Goal: Contribute content

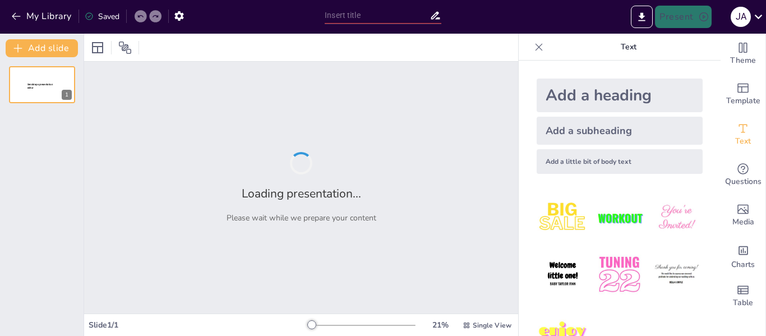
type input "De la Vista al Gusto: La Evolución del Empaque en la Industria Dulcera"
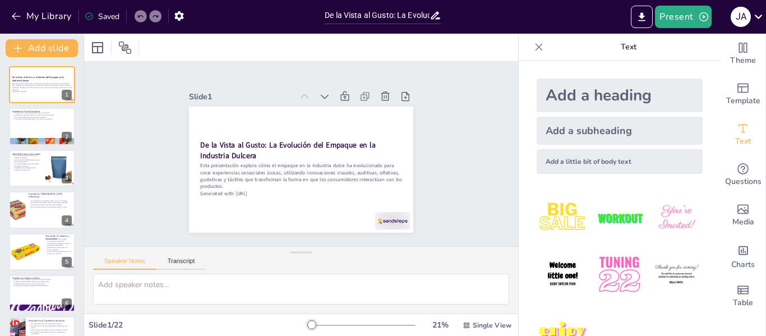
checkbox input "true"
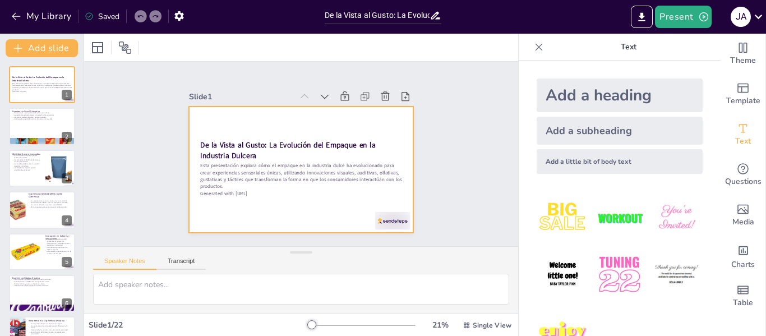
checkbox input "true"
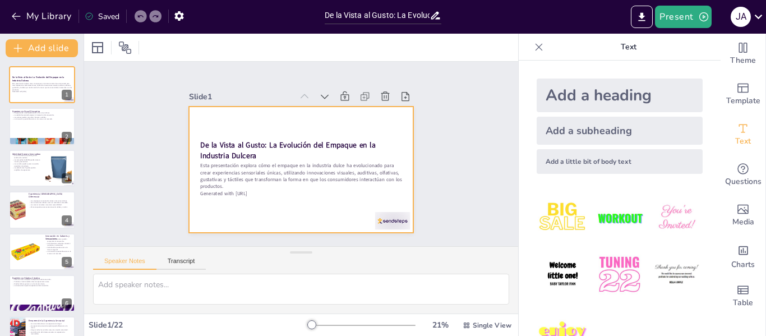
checkbox input "true"
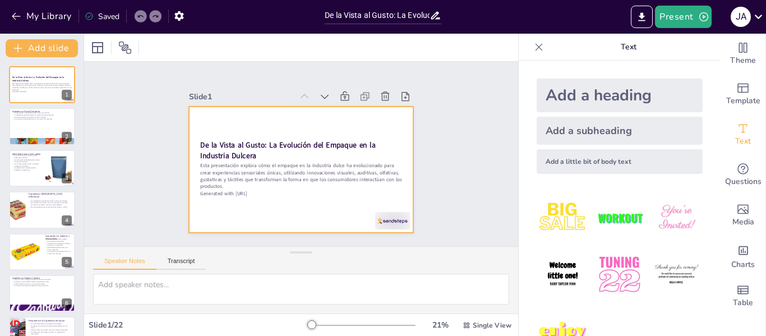
checkbox input "true"
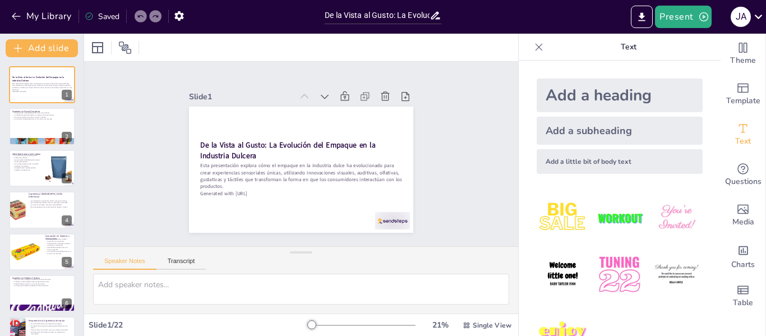
checkbox input "true"
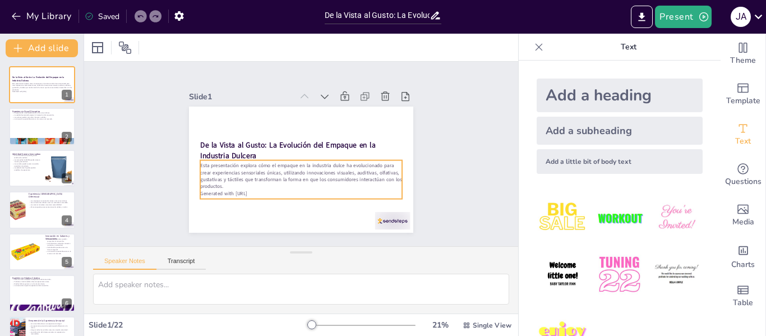
checkbox input "true"
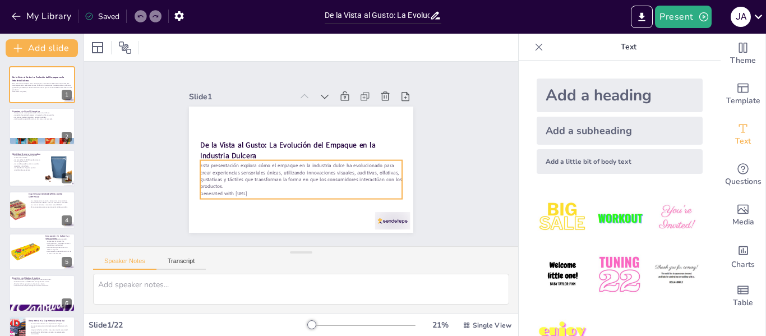
checkbox input "true"
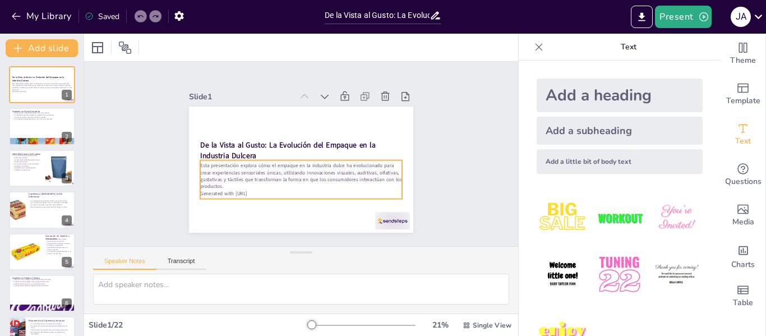
checkbox input "true"
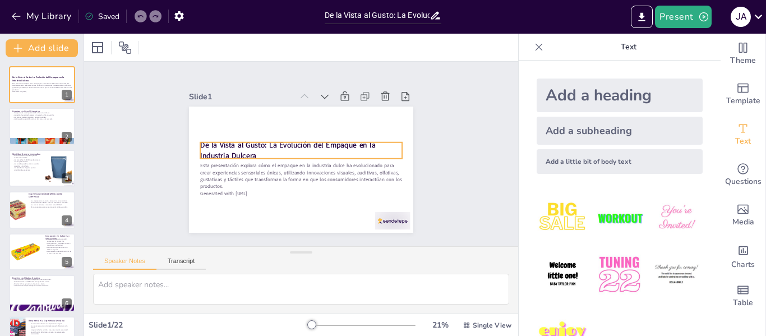
checkbox input "true"
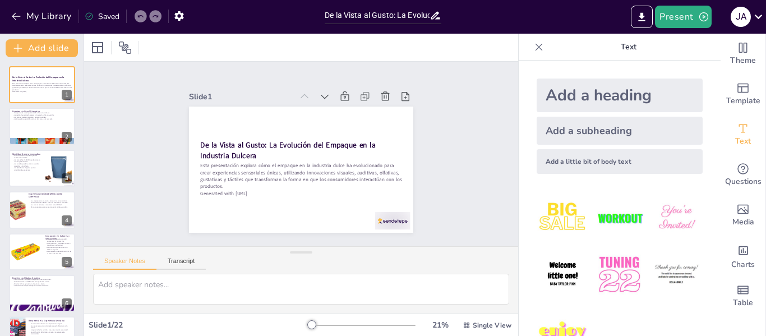
checkbox input "true"
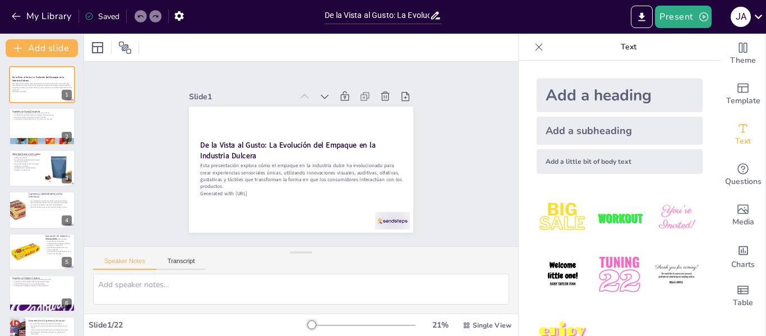
checkbox input "true"
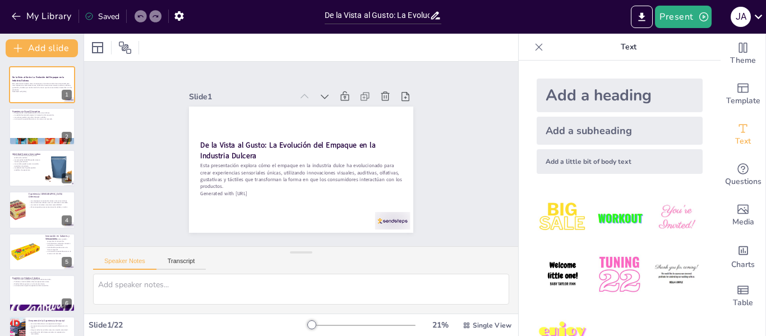
checkbox input "true"
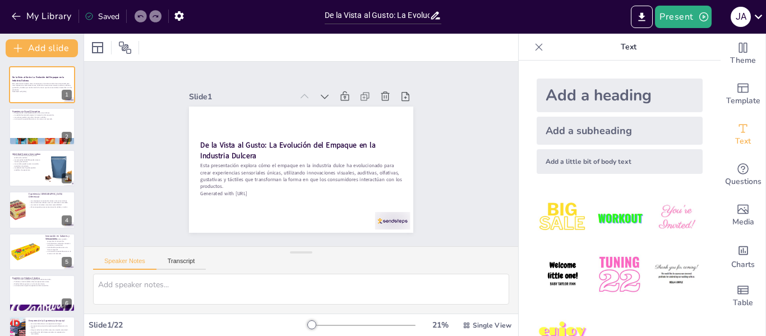
checkbox input "true"
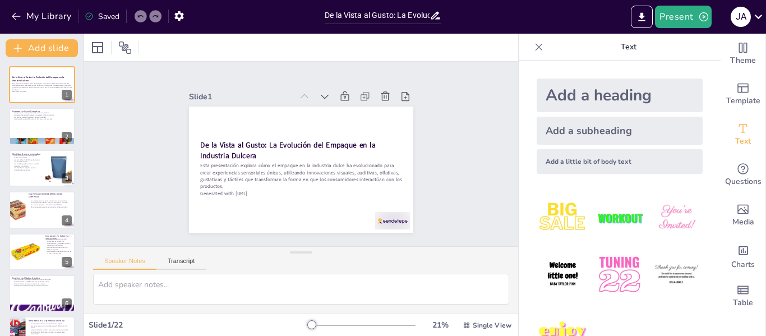
checkbox input "true"
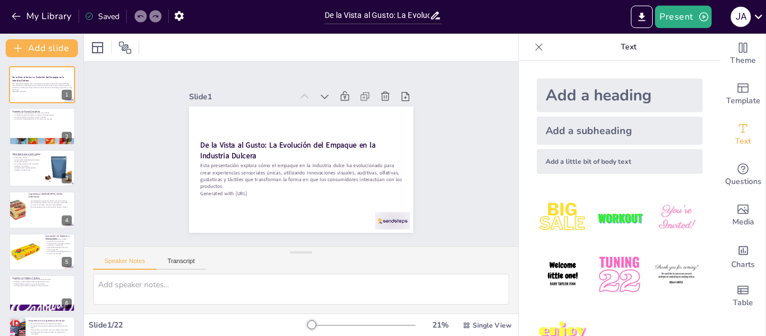
checkbox input "true"
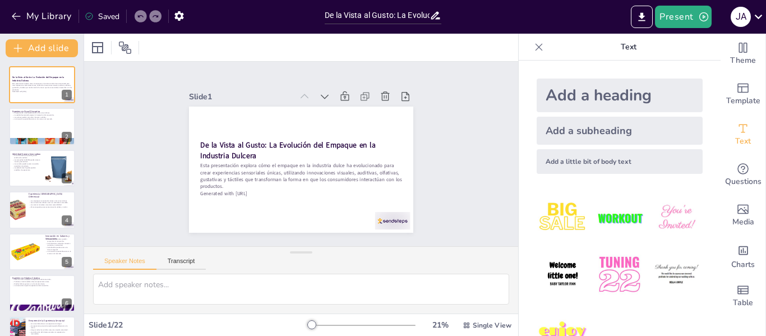
checkbox input "true"
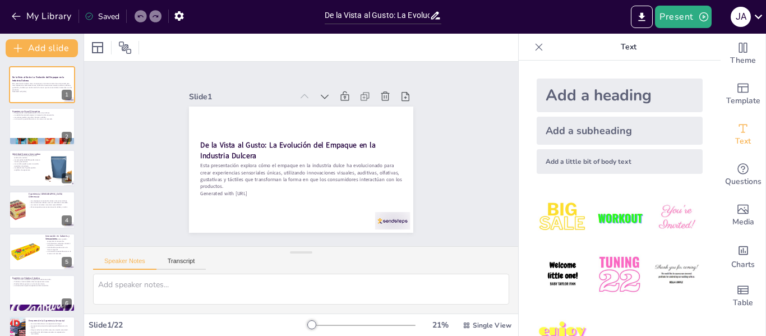
checkbox input "true"
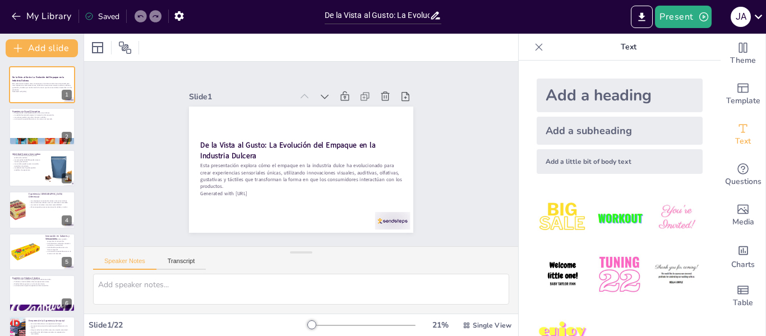
checkbox input "true"
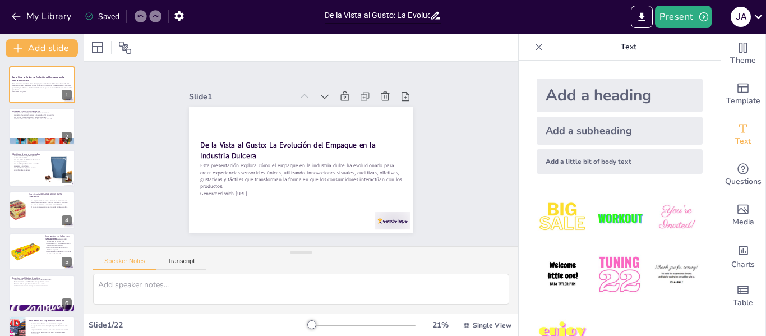
checkbox input "true"
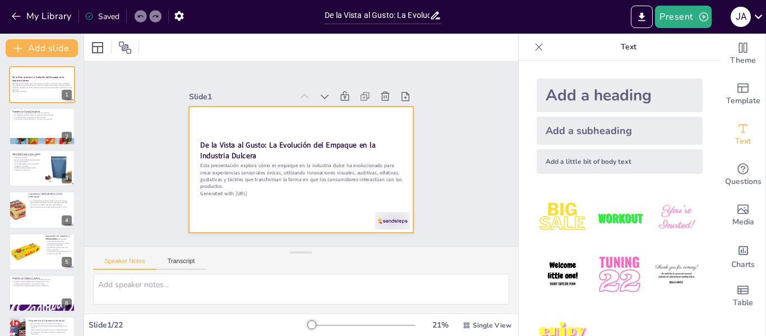
checkbox input "true"
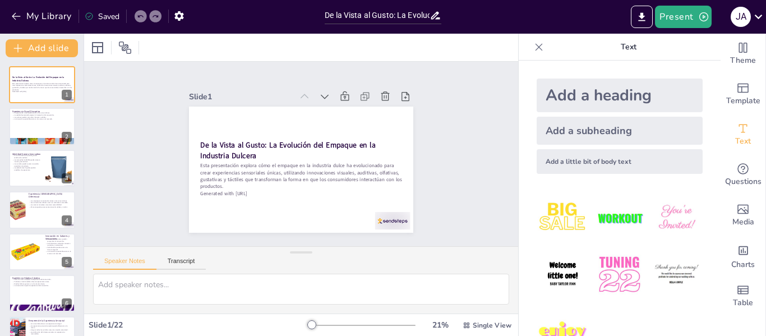
checkbox input "true"
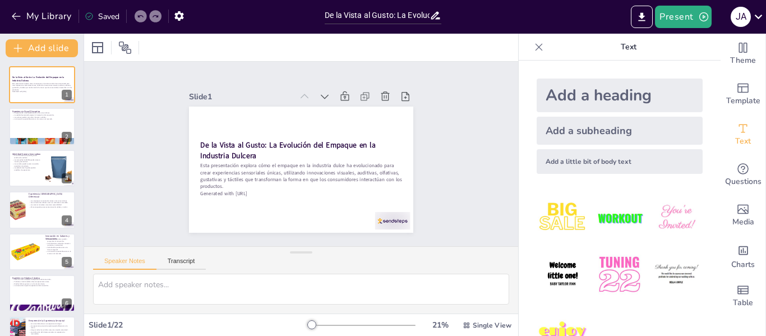
checkbox input "true"
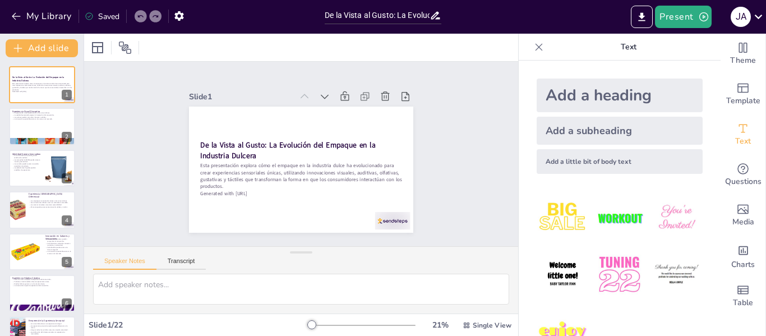
click at [33, 123] on div at bounding box center [42, 126] width 66 height 37
checkbox input "true"
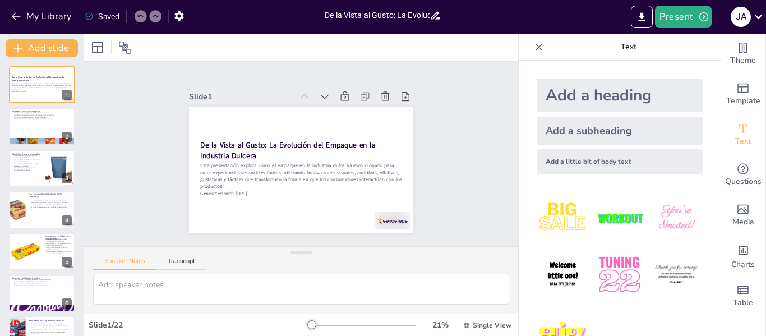
checkbox input "true"
type textarea "La experiencia visual es fundamental en la compra de productos. Un empaque que …"
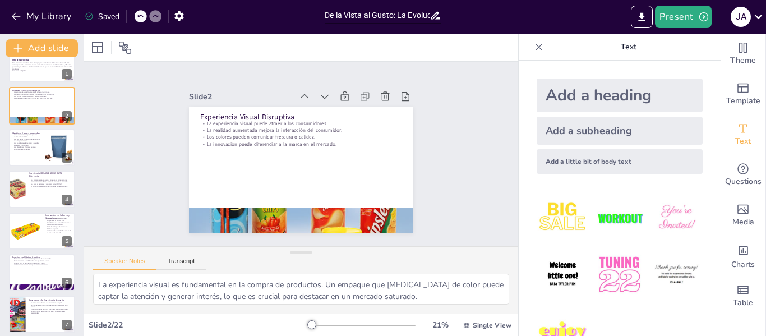
checkbox input "true"
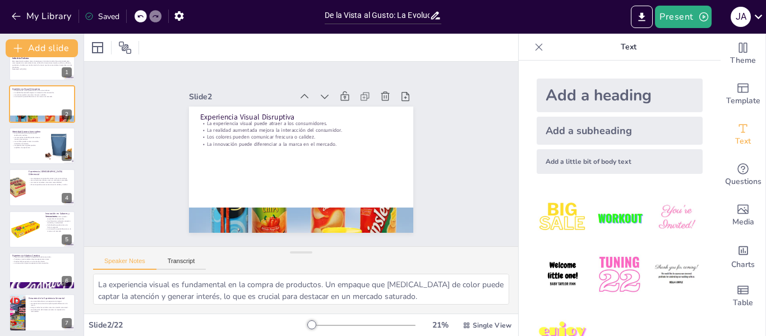
checkbox input "true"
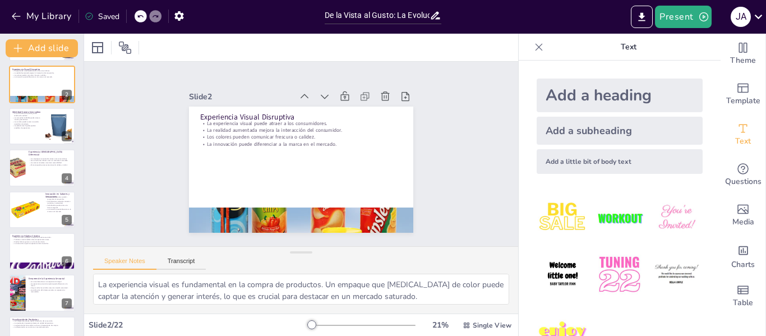
checkbox input "true"
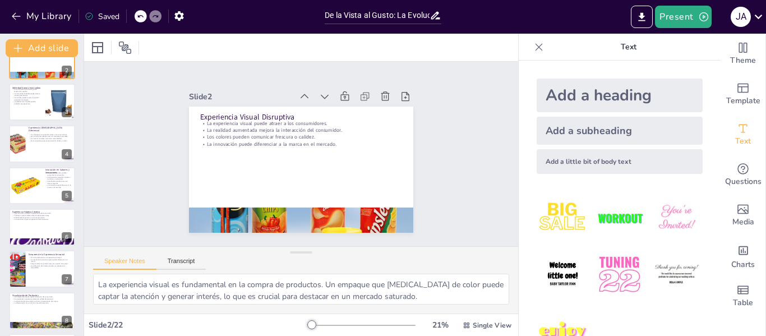
checkbox input "true"
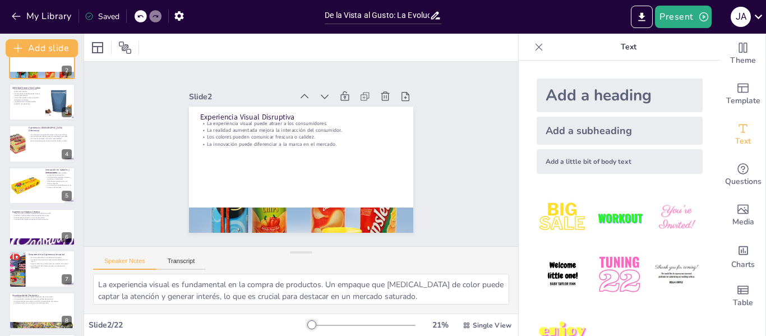
scroll to position [67, 0]
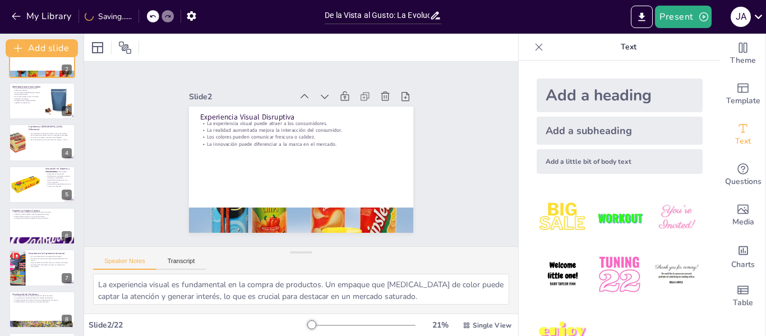
checkbox input "true"
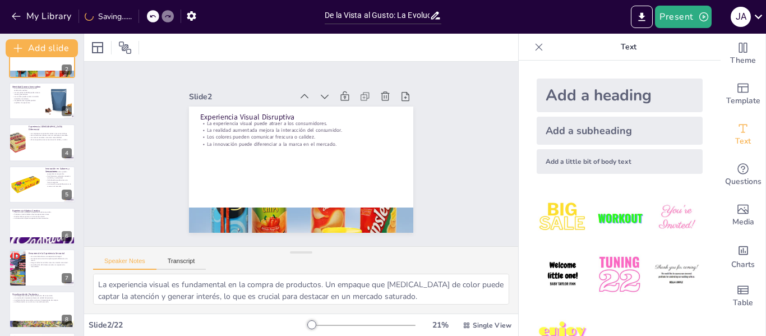
checkbox input "true"
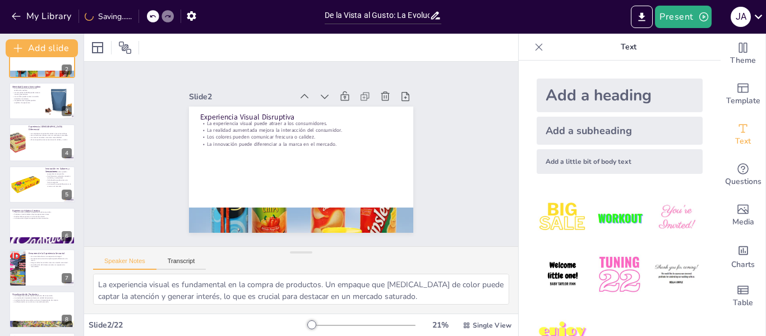
checkbox input "true"
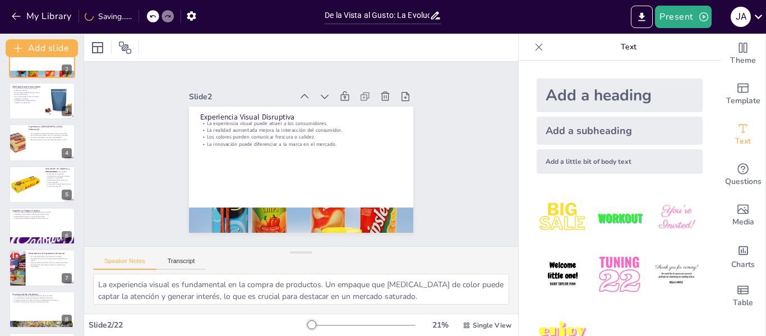
checkbox input "true"
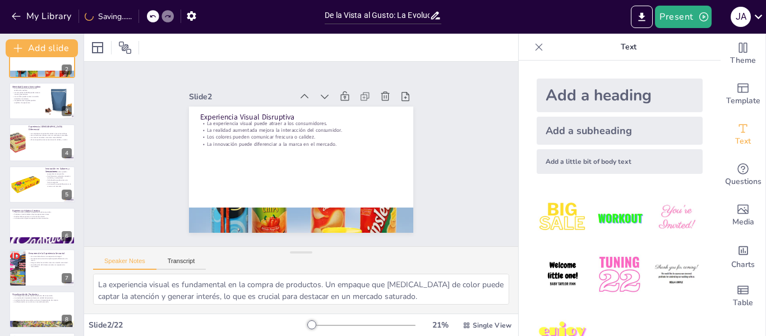
click at [35, 137] on p "Los aromas naturales comunican sostenibilidad." at bounding box center [50, 137] width 43 height 2
checkbox input "true"
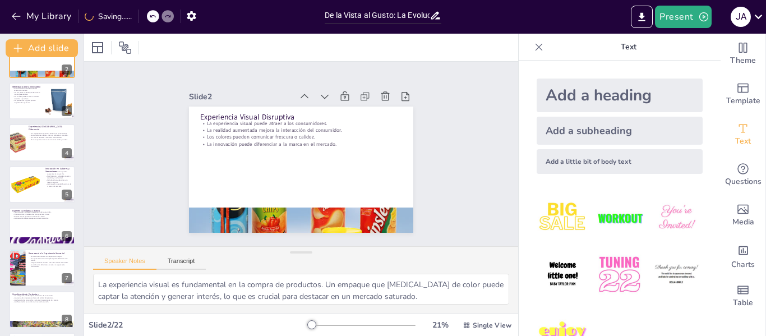
checkbox input "true"
type textarea "Las fragancias en los empaques pueden captar la atención de los consumidores y …"
checkbox input "true"
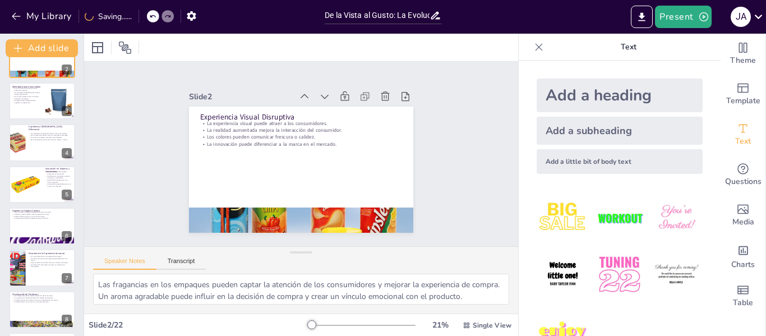
checkbox input "true"
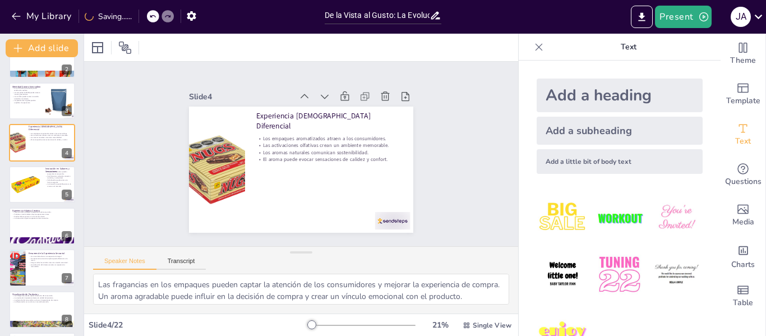
scroll to position [13, 0]
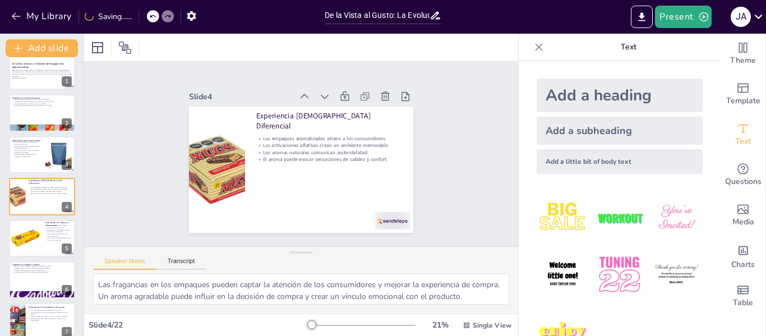
checkbox input "true"
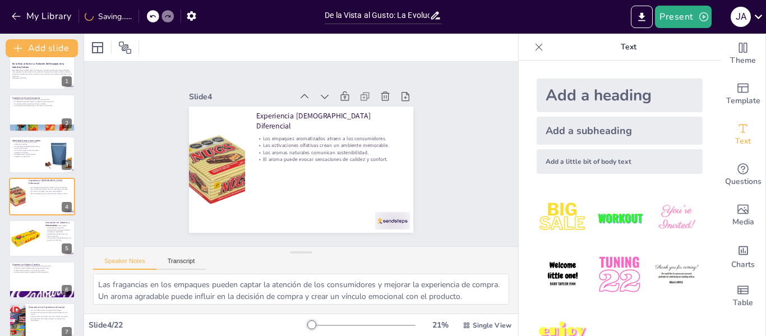
checkbox input "true"
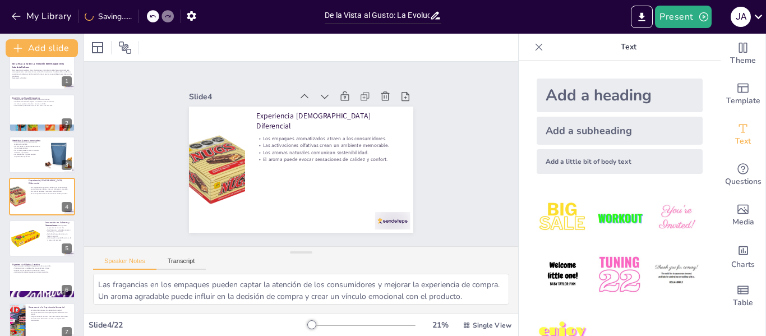
checkbox input "true"
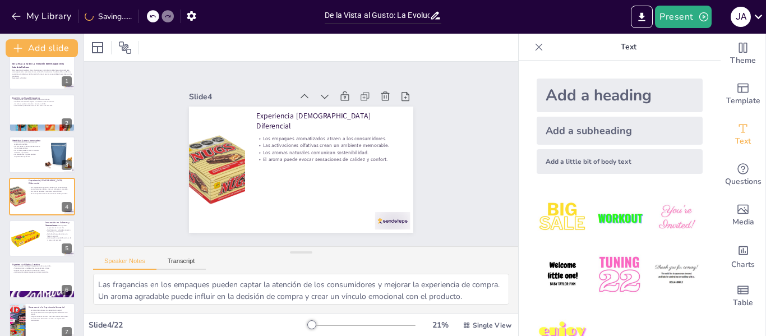
checkbox input "true"
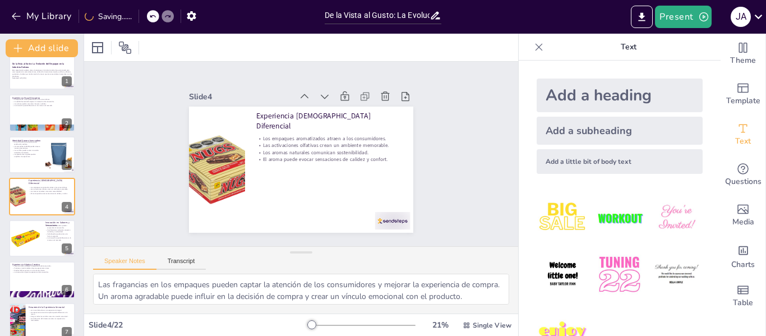
checkbox input "true"
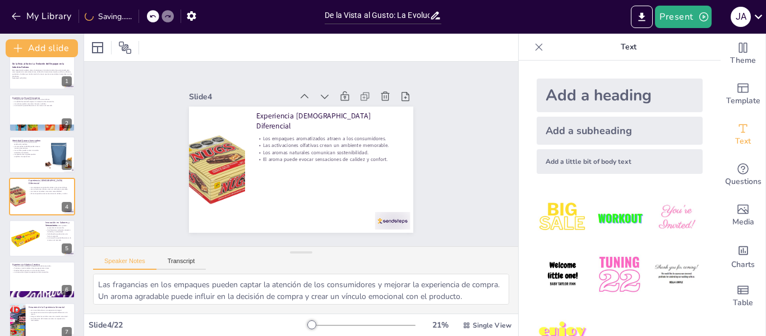
checkbox input "true"
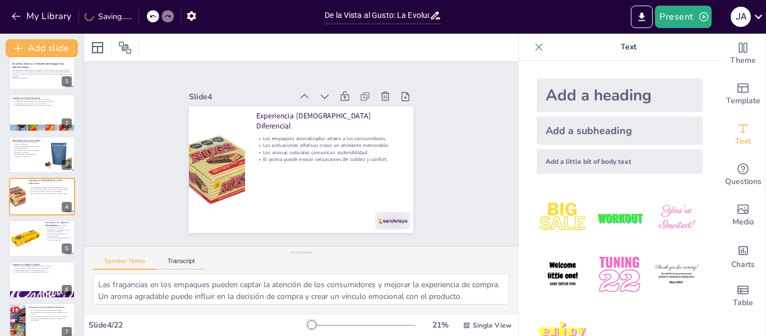
checkbox input "true"
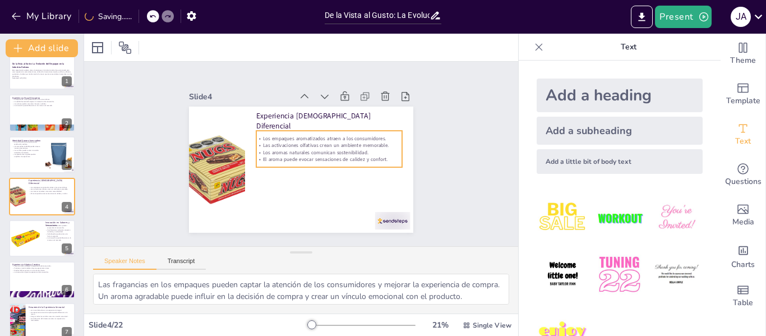
click at [29, 192] on p "El aroma puede evocar sensaciones de calidez y confort." at bounding box center [50, 193] width 43 height 2
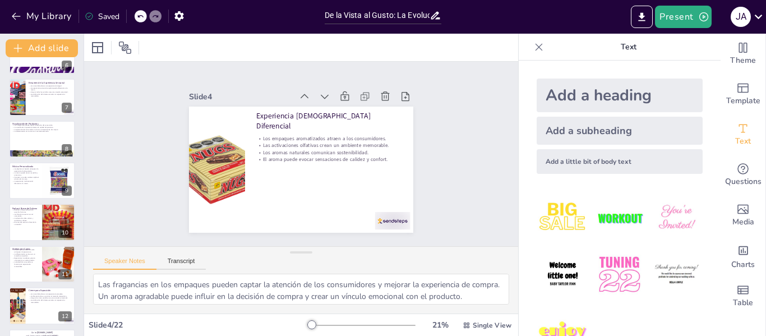
click at [27, 213] on p "Las historias resuenan con el consumidor." at bounding box center [25, 215] width 26 height 4
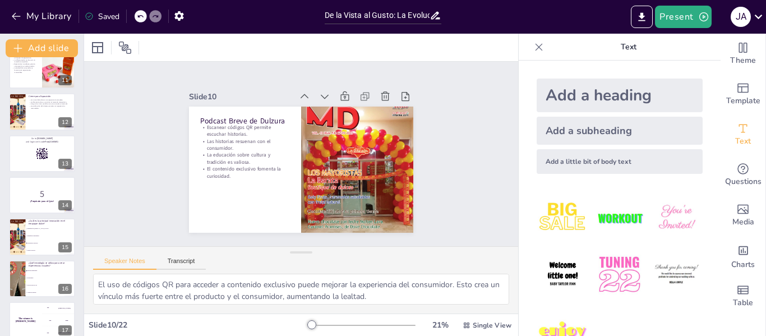
click at [33, 240] on li "Experiencia sensorial" at bounding box center [51, 243] width 50 height 7
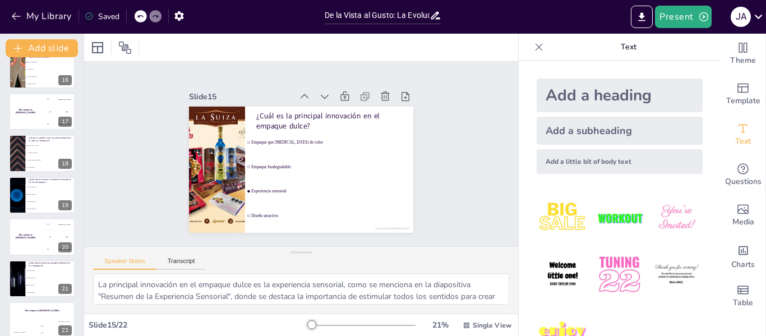
scroll to position [653, 0]
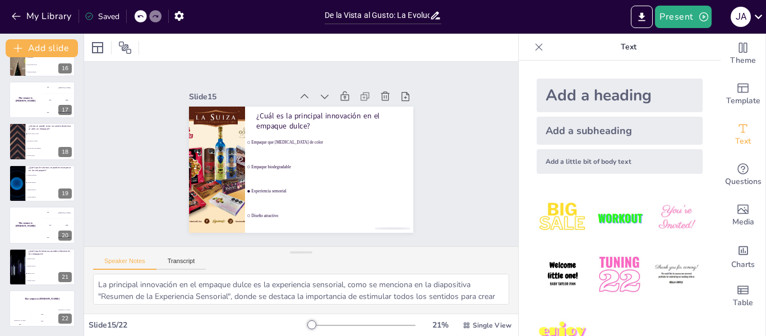
click at [27, 268] on li "Texturas rugosas" at bounding box center [51, 266] width 50 height 7
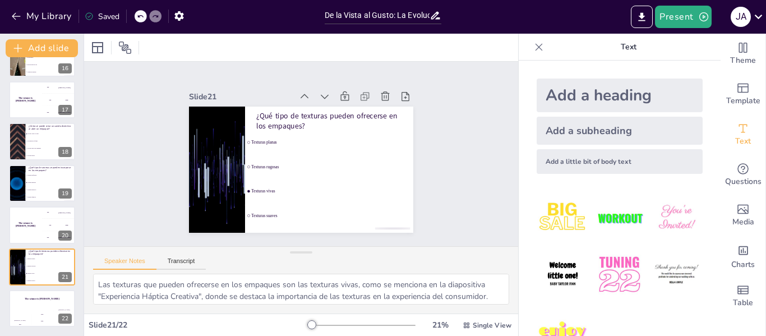
click at [23, 186] on div at bounding box center [17, 183] width 66 height 37
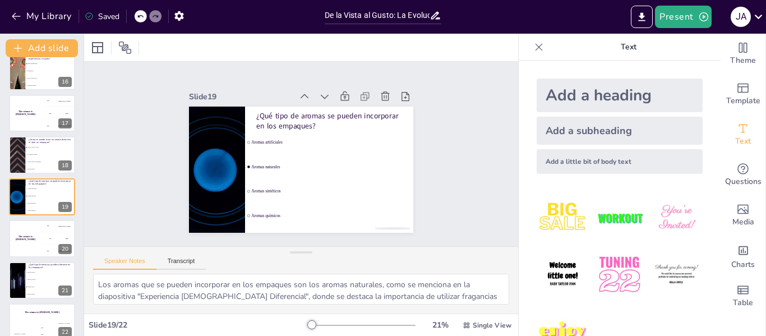
click at [28, 160] on li "Con un sonido de campanas" at bounding box center [51, 161] width 50 height 7
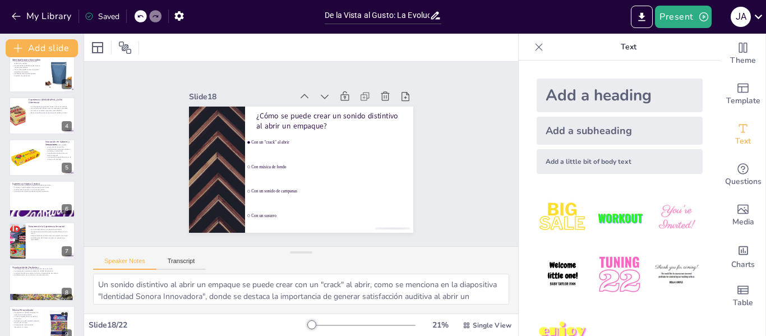
scroll to position [0, 0]
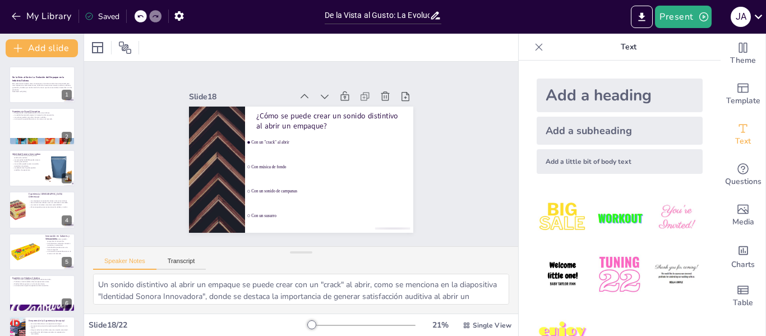
click at [29, 125] on div at bounding box center [42, 126] width 66 height 37
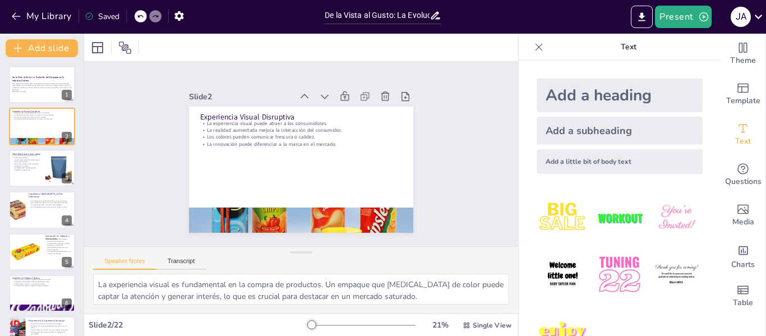
scroll to position [34, 0]
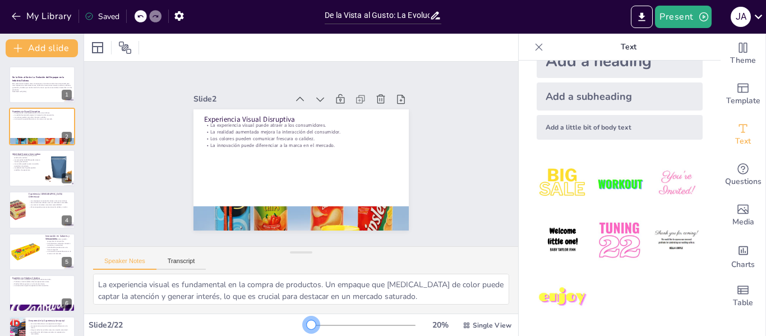
drag, startPoint x: 306, startPoint y: 325, endPoint x: 304, endPoint y: 319, distance: 6.0
click at [308, 319] on div "20 % Single View" at bounding box center [411, 325] width 206 height 18
